Goal: Communication & Community: Answer question/provide support

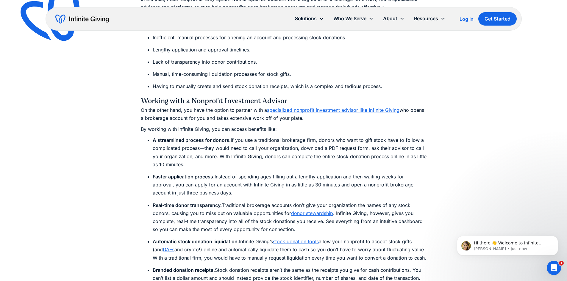
scroll to position [1756, 0]
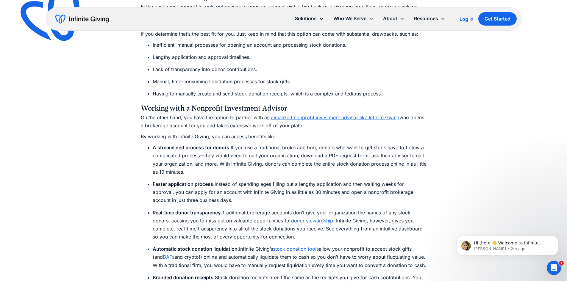
click at [308, 134] on p "By working with Infinite Giving, you can access benefits like:" at bounding box center [284, 137] width 286 height 8
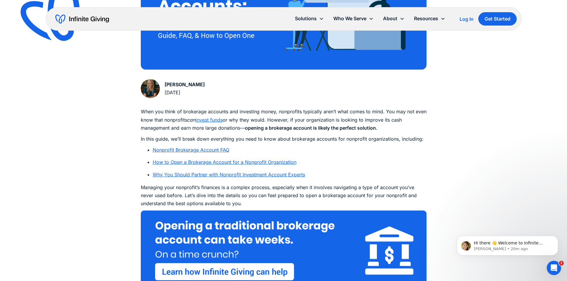
scroll to position [0, 0]
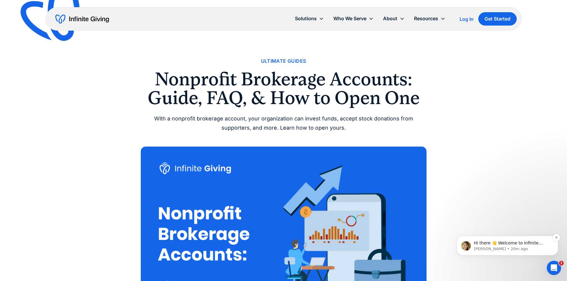
click at [524, 250] on p "[PERSON_NAME] • 20m ago" at bounding box center [512, 248] width 77 height 5
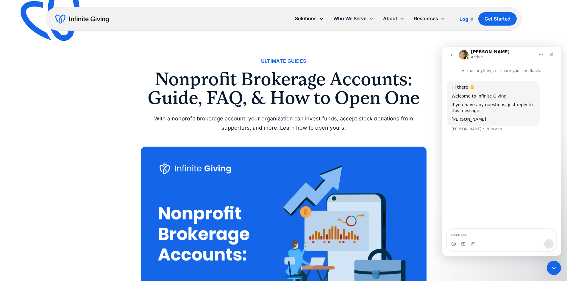
click at [493, 234] on textarea "Message…" at bounding box center [501, 234] width 109 height 10
type textarea "**********"
click at [551, 56] on icon "Close" at bounding box center [551, 54] width 3 height 3
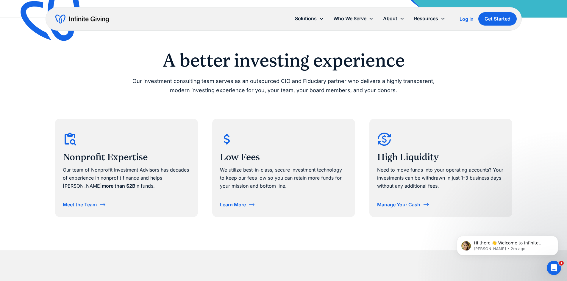
scroll to position [298, 0]
